Goal: Information Seeking & Learning: Learn about a topic

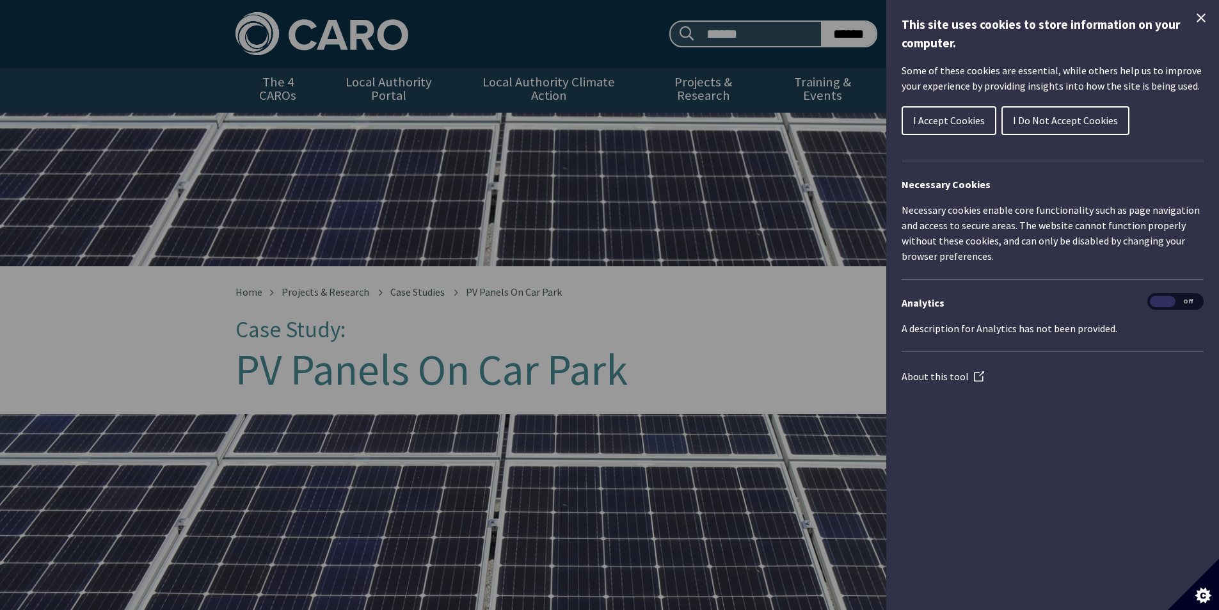
click at [1197, 19] on icon "Close Cookie Control" at bounding box center [1201, 17] width 15 height 15
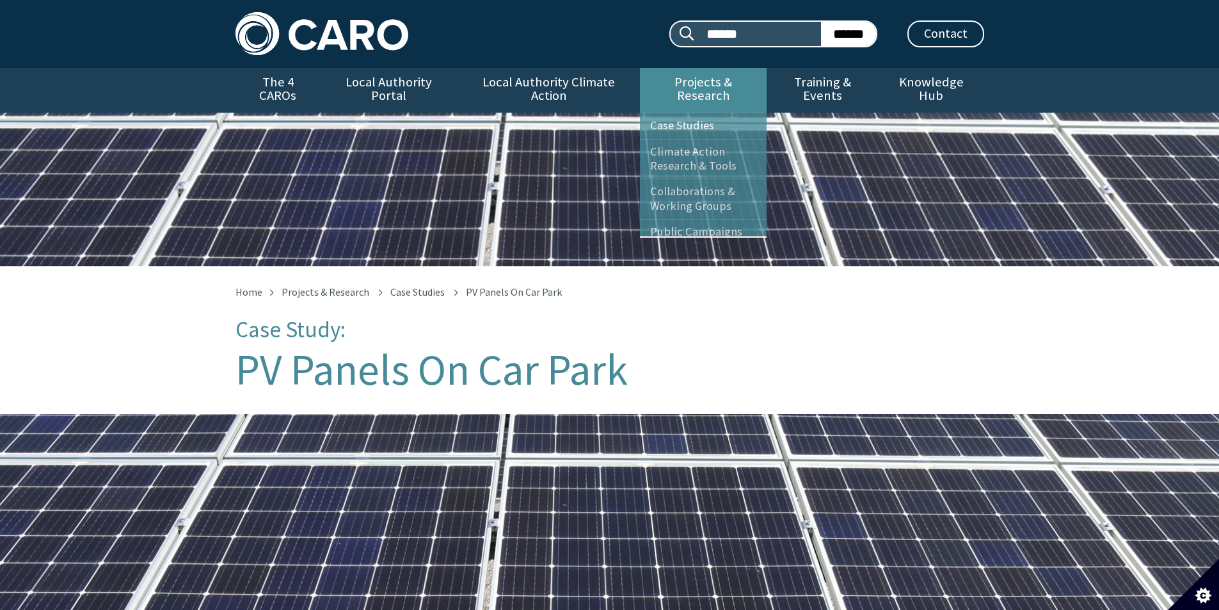
click at [725, 76] on link "Projects & Research" at bounding box center [703, 90] width 127 height 45
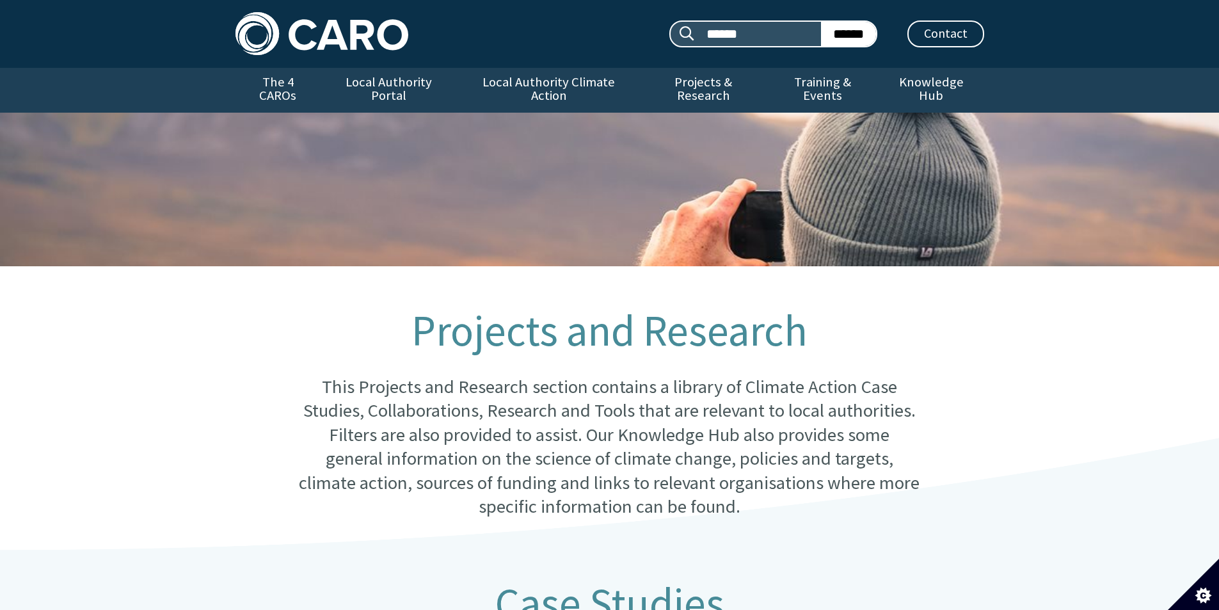
click at [151, 54] on div "Search site: ****** ****** Contact Menu" at bounding box center [609, 34] width 1219 height 68
